Goal: Transaction & Acquisition: Complete application form

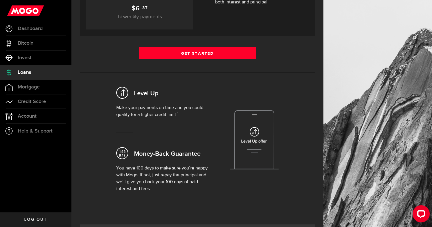
scroll to position [154, 0]
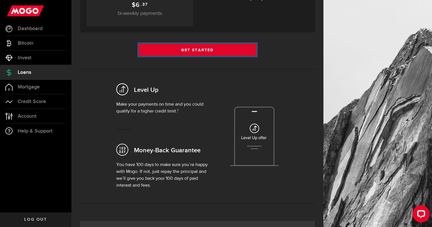
click at [191, 53] on link "Get Started" at bounding box center [198, 50] width 118 height 12
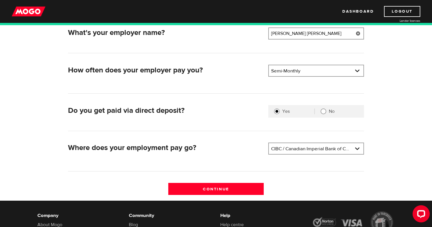
scroll to position [98, 0]
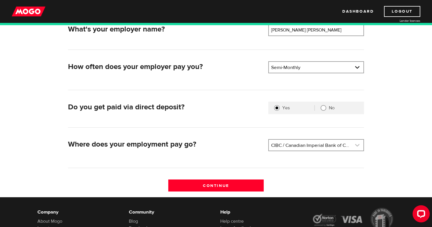
click at [307, 144] on link at bounding box center [316, 145] width 95 height 11
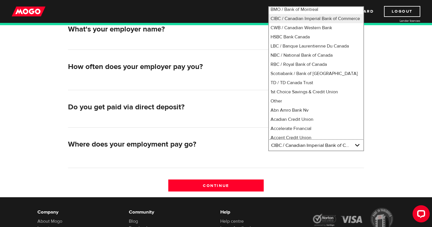
scroll to position [0, 0]
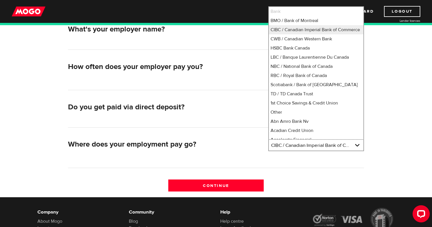
click at [310, 12] on li "Bank" at bounding box center [316, 11] width 95 height 9
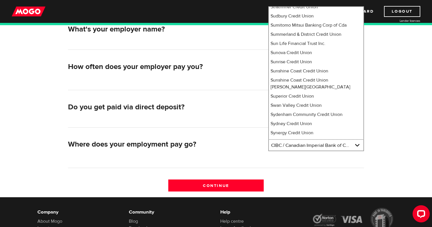
click at [289, 172] on li "Tangerine" at bounding box center [316, 176] width 95 height 9
select select "235"
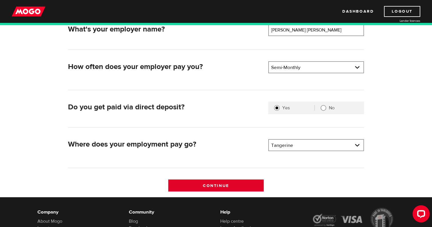
click at [243, 186] on input "Continue" at bounding box center [216, 185] width 96 height 12
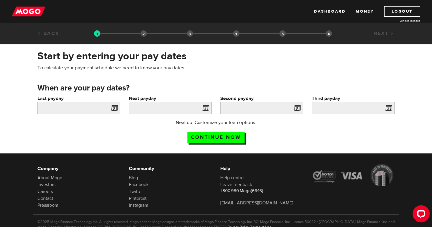
click at [111, 109] on span at bounding box center [113, 108] width 9 height 9
click at [115, 109] on span at bounding box center [113, 108] width 9 height 9
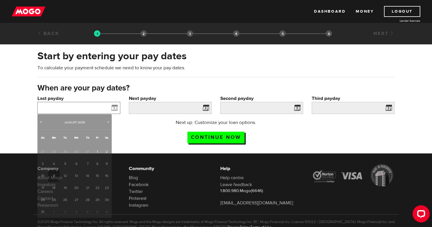
click at [96, 105] on input "Last payday" at bounding box center [78, 108] width 83 height 12
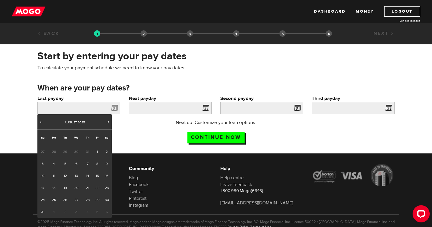
click at [85, 152] on span "31" at bounding box center [87, 152] width 11 height 12
click at [90, 152] on span "31" at bounding box center [87, 152] width 11 height 12
click at [41, 122] on span "Prev" at bounding box center [41, 122] width 5 height 5
click at [87, 200] on link "31" at bounding box center [87, 200] width 11 height 12
type input "2025/07/31"
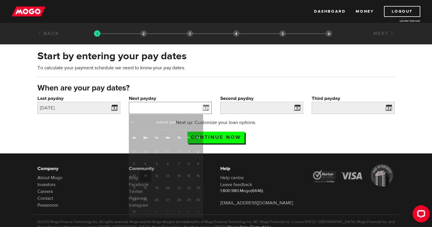
click at [179, 104] on input "Next payday" at bounding box center [170, 108] width 83 height 12
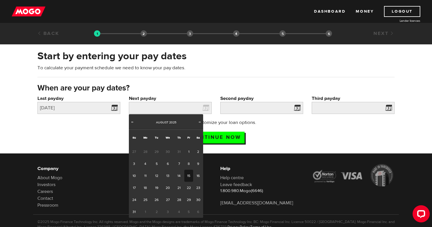
click at [190, 175] on link "15" at bounding box center [188, 176] width 9 height 12
type input "2025/08/15"
type input "2025/8/30"
type input "2025/9/14"
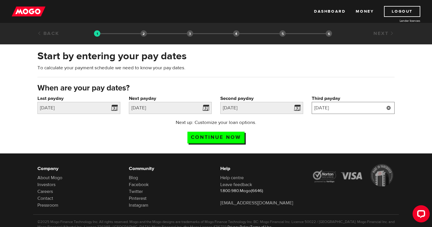
click at [359, 104] on input "2025/9/14" at bounding box center [353, 108] width 83 height 12
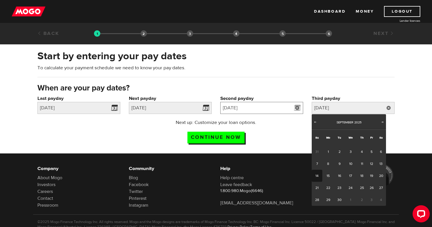
click at [255, 106] on input "2025/8/30" at bounding box center [261, 108] width 83 height 12
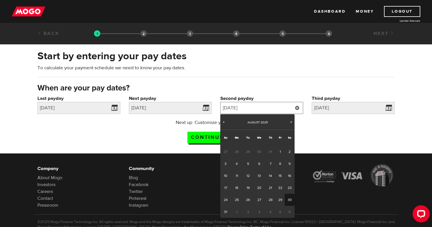
click at [255, 106] on input "2025/8/30" at bounding box center [261, 108] width 83 height 12
click at [208, 137] on input "Continue now" at bounding box center [216, 138] width 57 height 12
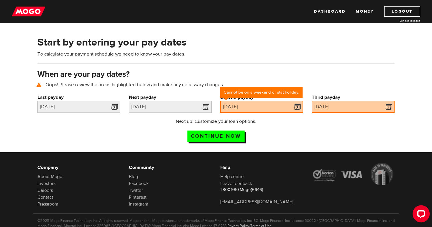
scroll to position [26, 0]
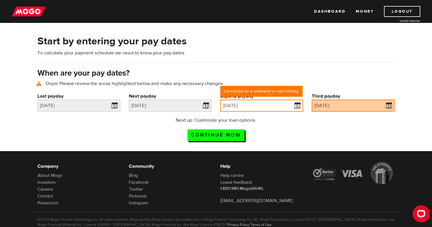
click at [269, 109] on input "2025/08/30" at bounding box center [261, 106] width 83 height 12
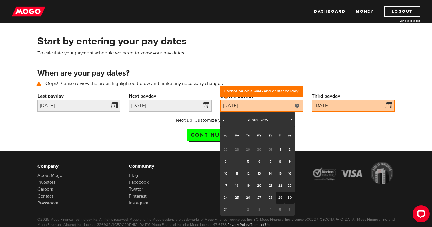
click at [281, 196] on link "29" at bounding box center [280, 197] width 9 height 12
type input "2025/08/29"
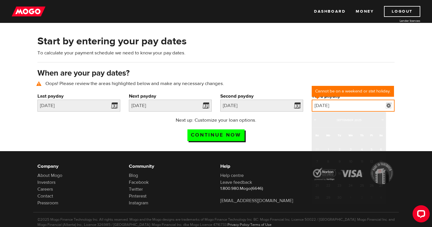
click at [354, 108] on input "2025/09/14" at bounding box center [353, 106] width 83 height 12
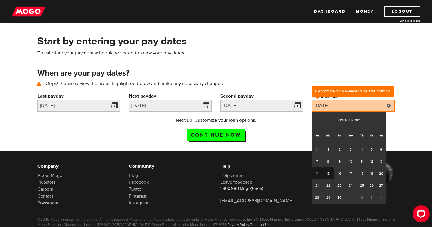
click at [330, 172] on link "15" at bounding box center [329, 173] width 12 height 12
type input "2025/09/15"
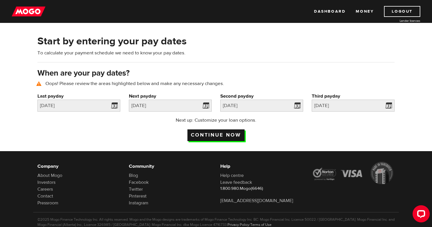
click at [231, 131] on input "Continue now" at bounding box center [216, 135] width 57 height 12
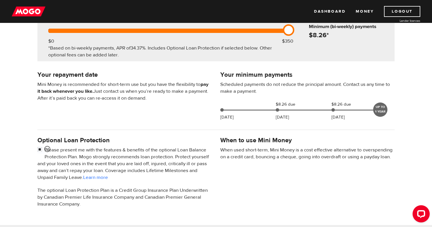
scroll to position [85, 0]
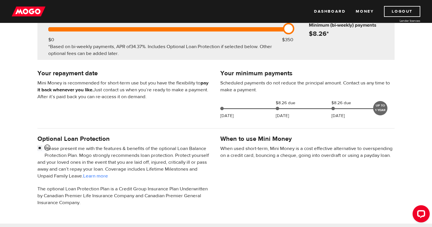
click at [174, 150] on p "Please present me with the features & benefits of the optional Loan Balance Pro…" at bounding box center [124, 162] width 174 height 34
click at [39, 149] on input "checkbox" at bounding box center [40, 148] width 7 height 7
checkbox input "false"
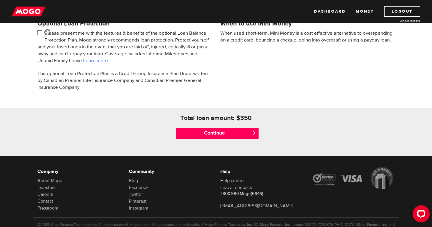
scroll to position [222, 0]
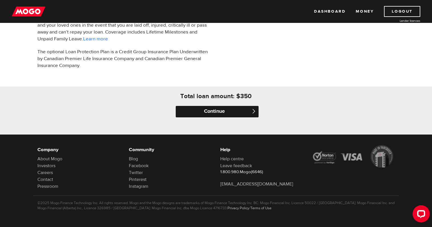
click at [212, 112] on input "Continue" at bounding box center [217, 111] width 83 height 11
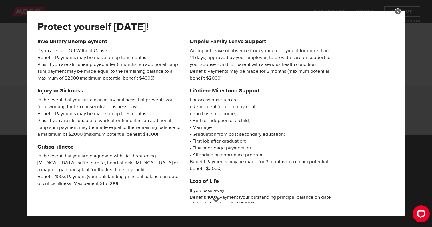
scroll to position [85, 0]
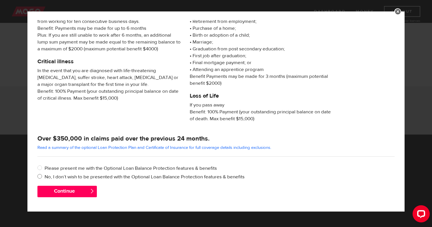
click at [77, 177] on label "No, I don’t wish to be presented with the Optional Loan Balance Protection feat…" at bounding box center [220, 176] width 350 height 7
click at [45, 177] on input "No, I don’t wish to be presented with the Optional Loan Balance Protection feat…" at bounding box center [40, 176] width 7 height 7
radio input "true"
click at [78, 191] on button "Continue" at bounding box center [66, 191] width 59 height 11
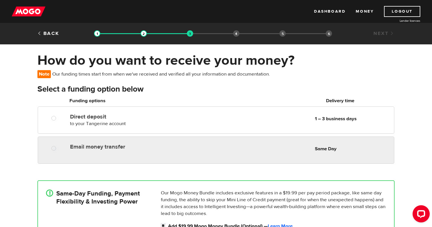
radio input "true"
click at [177, 149] on label "Email money transfer" at bounding box center [136, 146] width 132 height 7
click at [59, 149] on input "Email money transfer" at bounding box center [54, 148] width 7 height 7
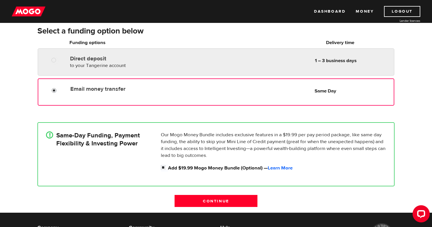
scroll to position [64, 0]
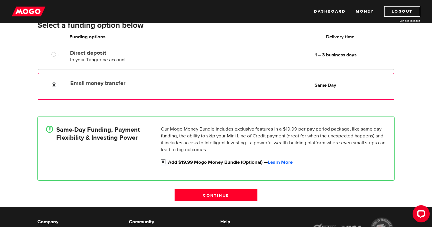
click at [163, 162] on input "Add $19.99 Mogo Money Bundle (Optional) — Learn More" at bounding box center [164, 162] width 7 height 7
checkbox input "false"
radio input "false"
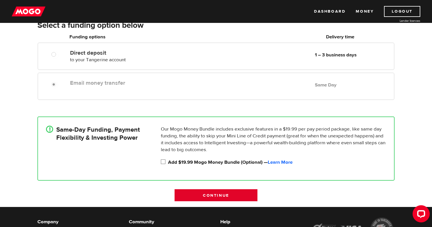
click at [231, 197] on input "Continue" at bounding box center [216, 195] width 83 height 12
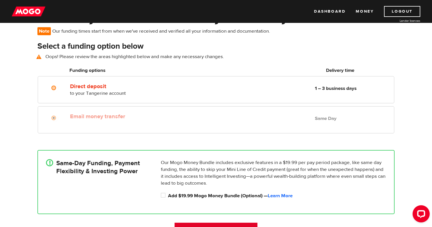
scroll to position [42, 0]
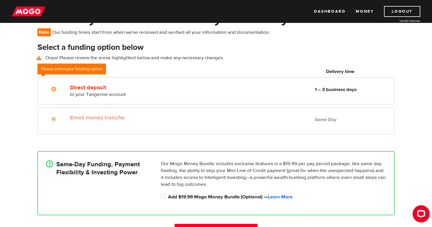
click at [166, 120] on label "Email money transfer" at bounding box center [136, 117] width 132 height 7
click at [65, 118] on div at bounding box center [56, 119] width 34 height 7
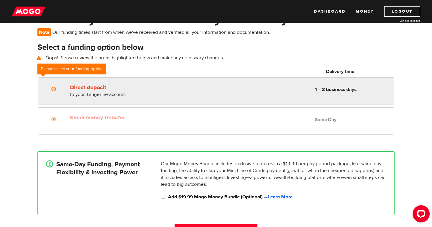
radio input "true"
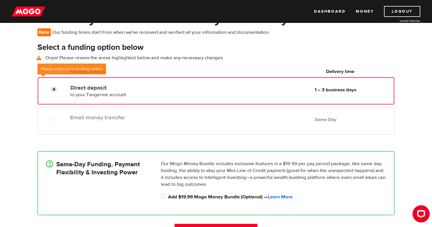
click at [55, 92] on input "Direct deposit" at bounding box center [55, 89] width 7 height 7
click at [122, 126] on div "Email money transfer Delivery in Same Day Same Day" at bounding box center [216, 120] width 357 height 27
click at [109, 114] on div "Email money transfer Delivery in Same Day" at bounding box center [136, 116] width 136 height 9
click at [174, 129] on div "Email money transfer Delivery in Same Day Same Day" at bounding box center [216, 120] width 357 height 27
click at [210, 195] on label "Add $19.99 Mogo Money Bundle (Optional) — Learn More" at bounding box center [277, 196] width 218 height 7
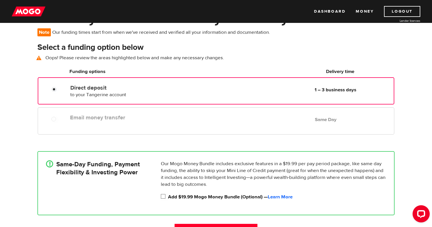
click at [168, 195] on input "Add $19.99 Mogo Money Bundle (Optional) — Learn More" at bounding box center [164, 196] width 7 height 7
checkbox input "true"
click at [258, 104] on div "Direct deposit to your Tangerine account Delivery in 1 – 3 business days 1 – 3 …" at bounding box center [216, 92] width 366 height 30
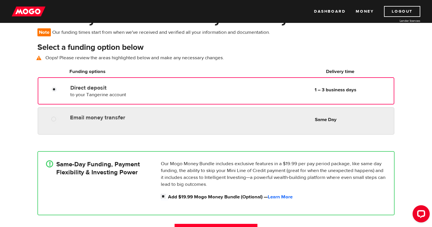
radio input "true"
click at [250, 118] on div "Email money transfer Delivery in Same Day Same Day" at bounding box center [231, 117] width 327 height 11
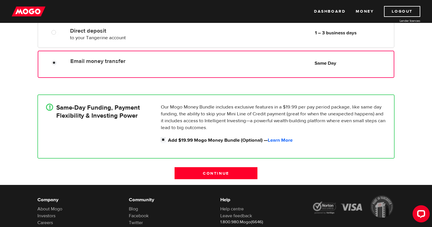
scroll to position [98, 0]
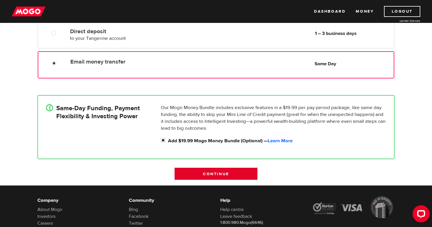
click at [229, 168] on input "Continue" at bounding box center [216, 174] width 83 height 12
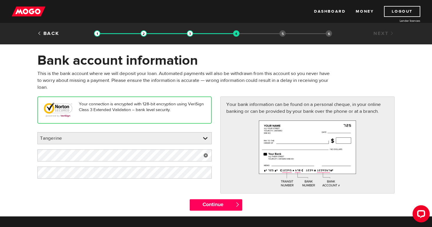
click at [206, 156] on link at bounding box center [206, 155] width 12 height 12
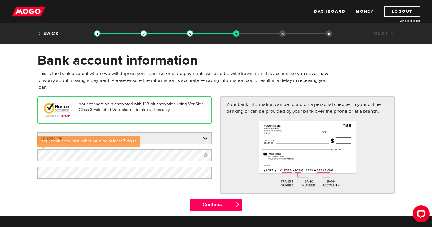
click at [17, 122] on form "Bank account information Oops! Please review the areas highlighted below and ma…" at bounding box center [216, 134] width 432 height 164
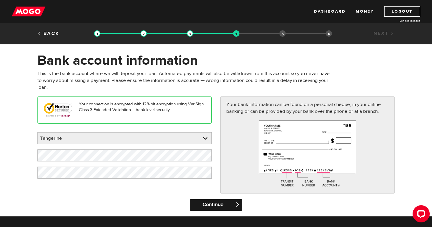
click at [208, 205] on input "Continue" at bounding box center [216, 204] width 52 height 11
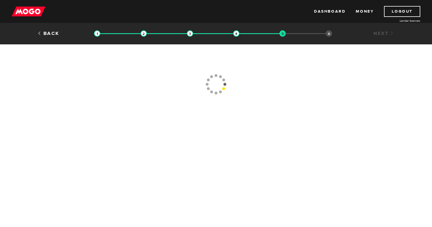
type input "[PHONE_NUMBER]"
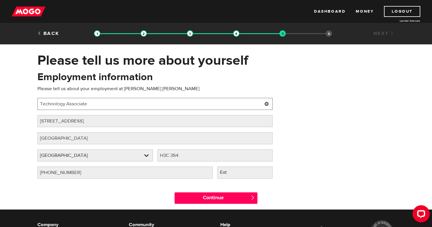
click at [120, 100] on input "Technology Associate" at bounding box center [154, 104] width 235 height 12
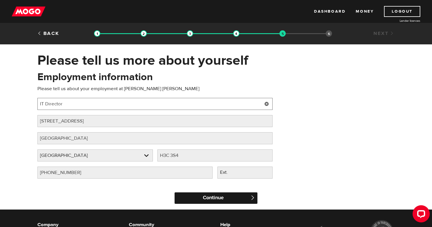
type input "IT Director"
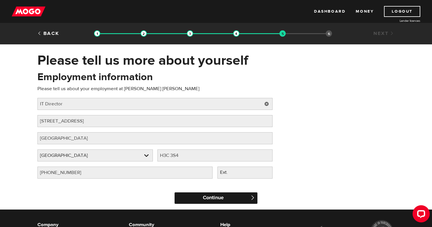
click at [220, 200] on input "Continue" at bounding box center [216, 197] width 83 height 11
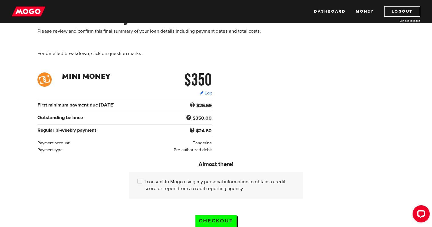
scroll to position [46, 0]
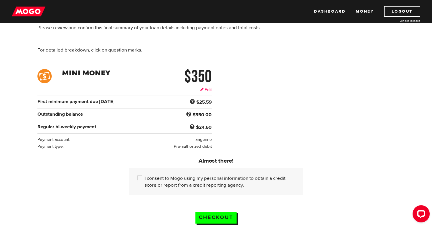
click at [210, 90] on link "Edit" at bounding box center [206, 90] width 12 height 6
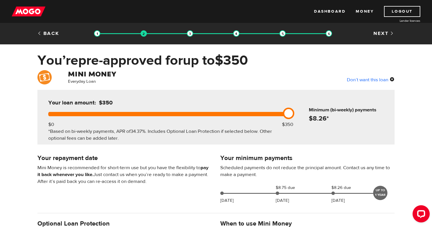
scroll to position [222, 0]
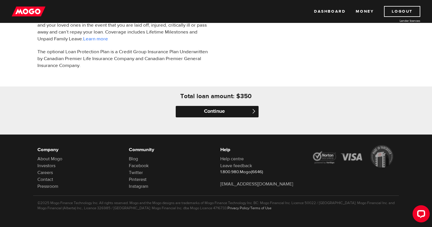
click at [227, 109] on input "Continue" at bounding box center [217, 111] width 83 height 11
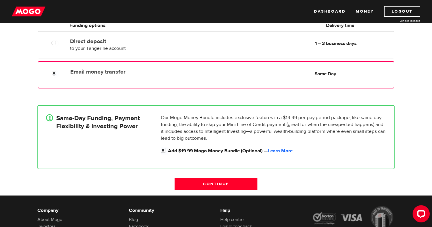
scroll to position [136, 0]
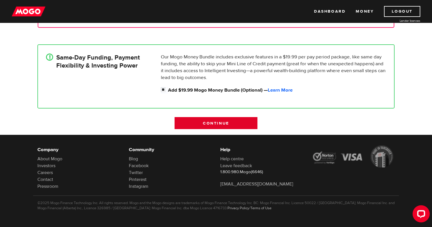
click at [225, 124] on input "Continue" at bounding box center [216, 123] width 83 height 12
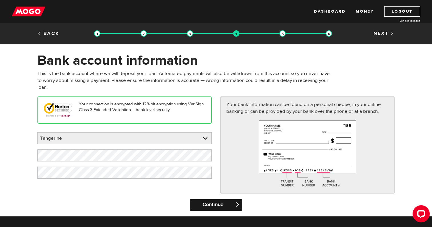
click at [208, 205] on input "Continue" at bounding box center [216, 204] width 52 height 11
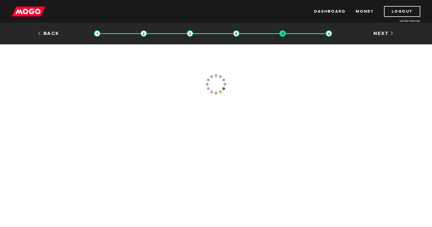
type input "[PHONE_NUMBER]"
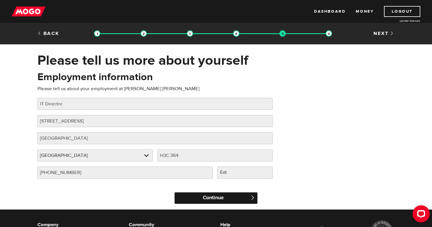
click at [206, 196] on input "Continue" at bounding box center [216, 197] width 83 height 11
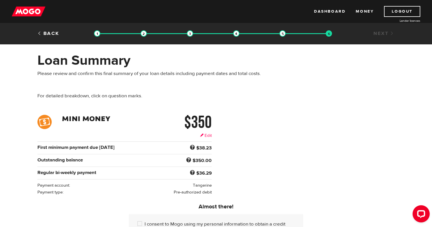
click at [206, 136] on link "Edit" at bounding box center [206, 135] width 12 height 6
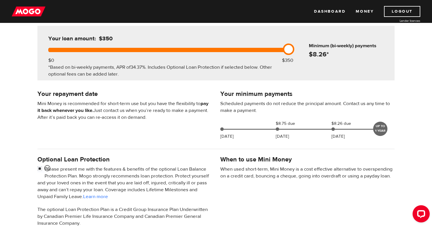
scroll to position [73, 0]
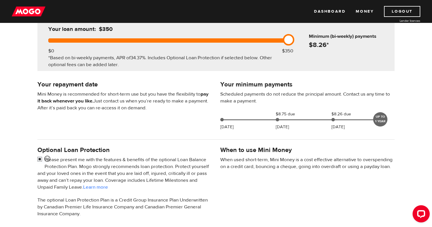
click at [41, 159] on input "checkbox" at bounding box center [40, 159] width 7 height 7
checkbox input "false"
click at [175, 138] on div at bounding box center [216, 139] width 366 height 11
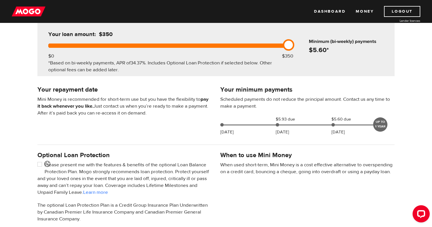
scroll to position [70, 0]
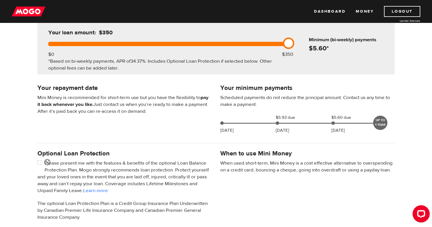
click at [381, 125] on div "UP TO 1 YEAR" at bounding box center [381, 123] width 14 height 14
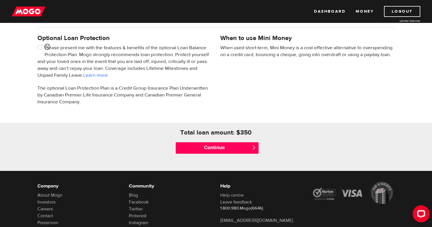
scroll to position [182, 0]
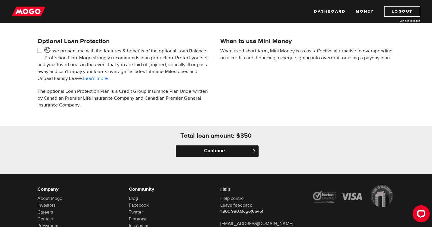
click at [237, 147] on input "Continue" at bounding box center [217, 150] width 83 height 11
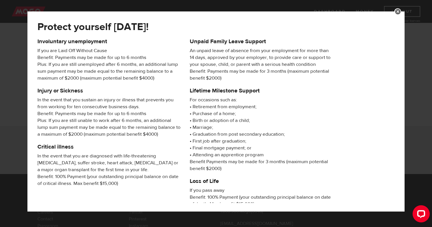
scroll to position [85, 0]
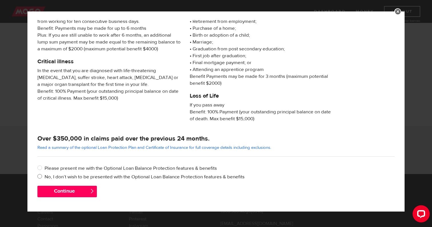
click at [86, 178] on label "No, I don’t wish to be presented with the Optional Loan Balance Protection feat…" at bounding box center [220, 176] width 350 height 7
click at [45, 178] on input "No, I don’t wish to be presented with the Optional Loan Balance Protection feat…" at bounding box center [40, 176] width 7 height 7
radio input "true"
click at [75, 194] on button "Continue" at bounding box center [66, 191] width 59 height 11
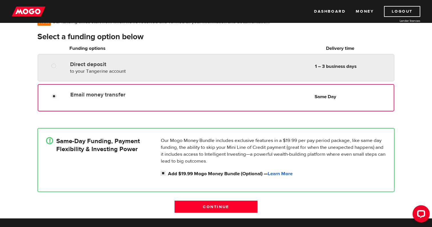
scroll to position [59, 0]
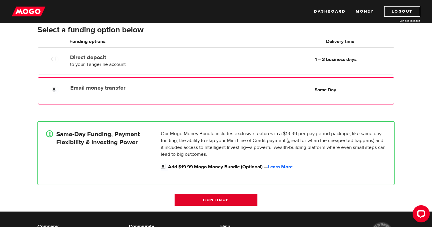
click at [195, 198] on input "Continue" at bounding box center [216, 200] width 83 height 12
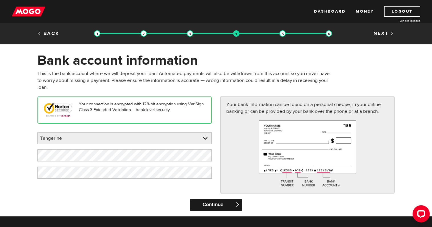
click at [229, 207] on input "Continue" at bounding box center [216, 204] width 52 height 11
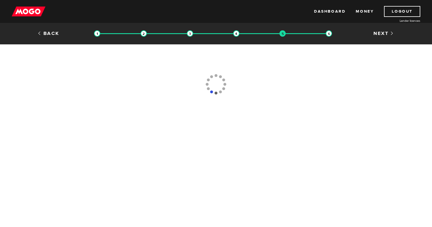
type input "(514) 876-5700"
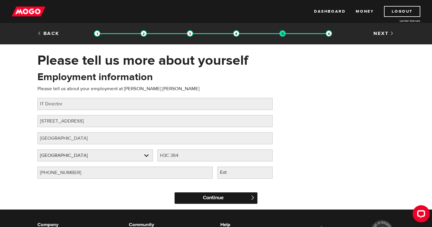
click at [229, 196] on input "Continue" at bounding box center [216, 197] width 83 height 11
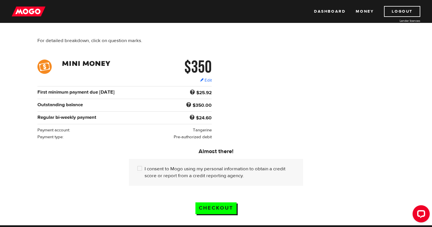
scroll to position [60, 0]
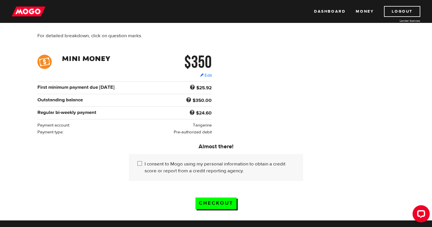
click at [224, 164] on label "I consent to Mogo using my personal information to obtain a credit score or rep…" at bounding box center [220, 167] width 150 height 14
click at [145, 164] on input "I consent to Mogo using my personal information to obtain a credit score or rep…" at bounding box center [141, 163] width 7 height 7
checkbox input "true"
click at [225, 206] on input "Checkout" at bounding box center [216, 203] width 41 height 12
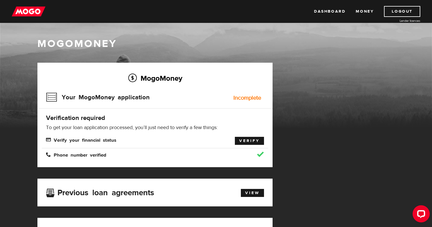
click at [256, 141] on link "Verify" at bounding box center [249, 141] width 29 height 8
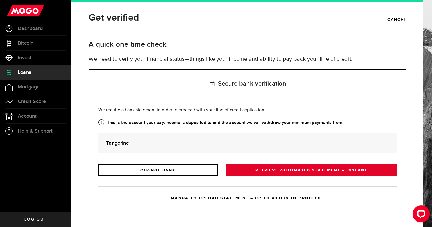
click at [255, 171] on link "RETRIEVE AUTOMATED STATEMENT – INSTANT" at bounding box center [312, 170] width 170 height 12
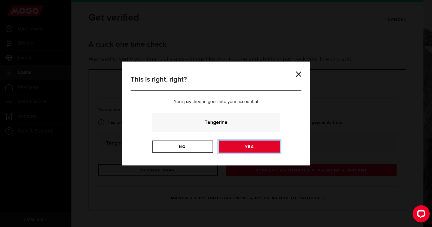
click at [251, 149] on link "Yes" at bounding box center [249, 146] width 61 height 12
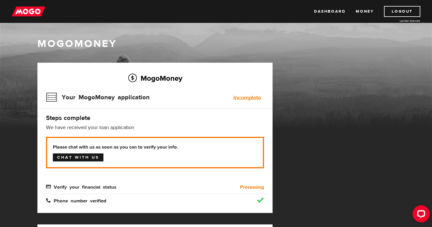
click at [81, 159] on link "Chat with us" at bounding box center [78, 157] width 51 height 8
click at [338, 16] on link "Dashboard" at bounding box center [329, 11] width 31 height 11
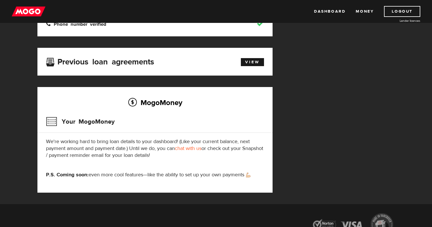
scroll to position [181, 0]
